Goal: Transaction & Acquisition: Purchase product/service

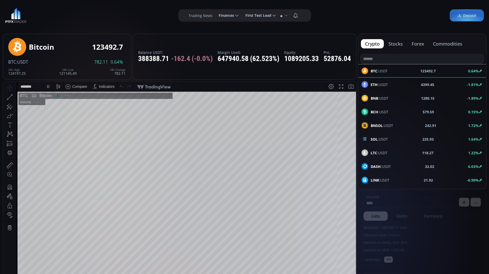
scroll to position [69, 0]
click at [465, 16] on span "Deposit" at bounding box center [466, 15] width 19 height 5
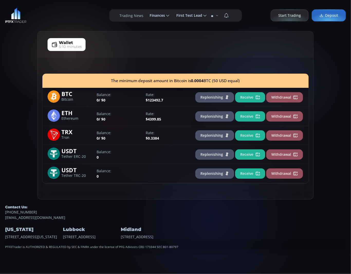
click at [210, 97] on button "Replenishing" at bounding box center [214, 97] width 39 height 10
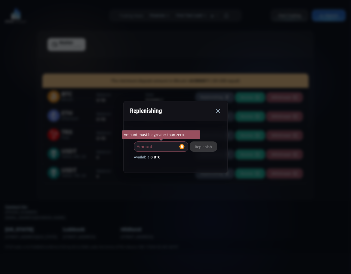
click at [220, 111] on use at bounding box center [218, 111] width 4 height 4
